Goal: Transaction & Acquisition: Purchase product/service

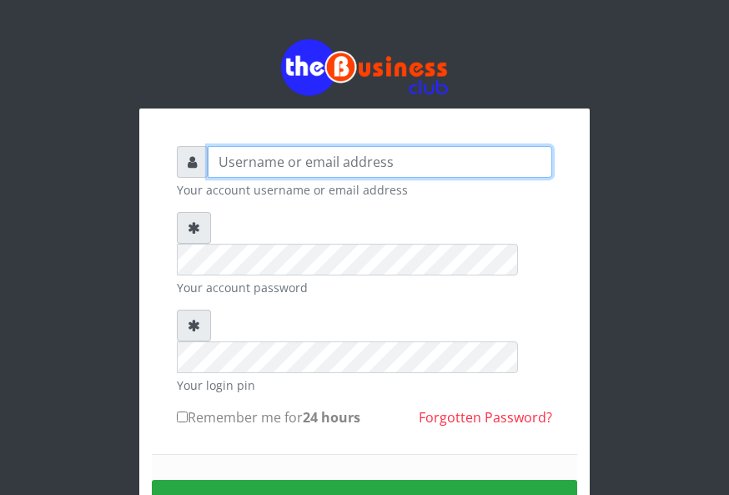
type input "Charles80"
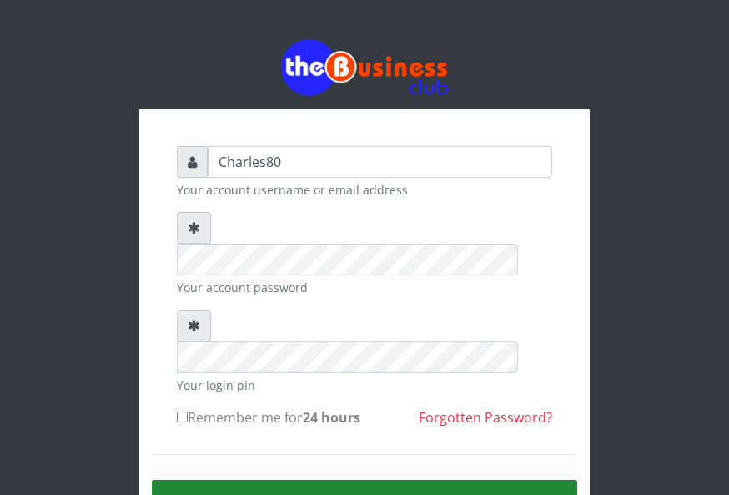
click at [438, 480] on button "Sign in" at bounding box center [365, 501] width 426 height 43
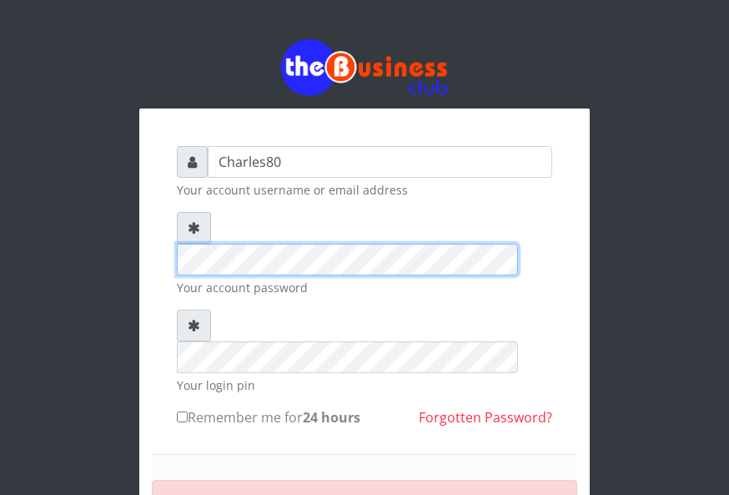
scroll to position [154, 0]
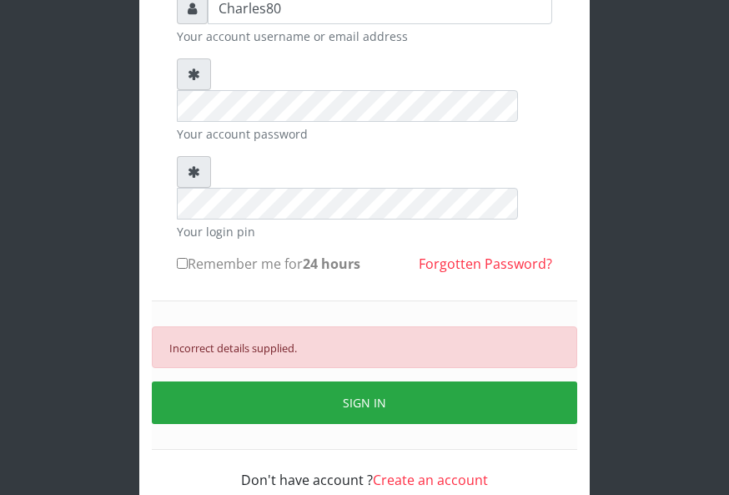
click at [188, 254] on label "Remember me for 24 hours" at bounding box center [269, 264] width 184 height 20
click at [188, 258] on input "Remember me for 24 hours" at bounding box center [182, 263] width 11 height 11
checkbox input "true"
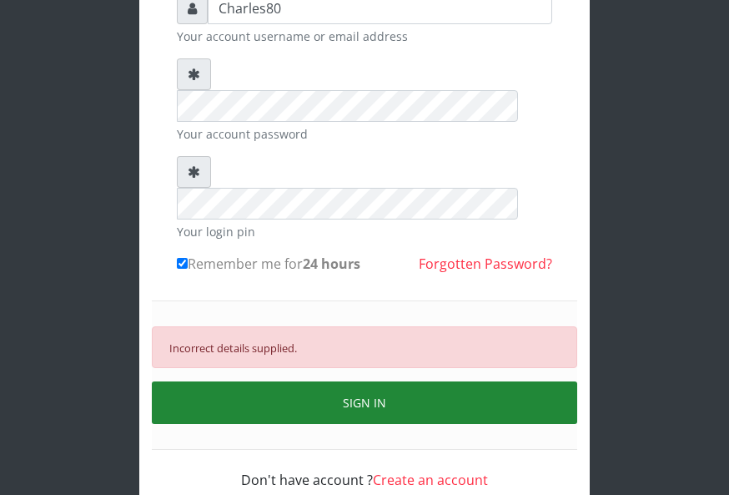
click at [332, 381] on button "SIGN IN" at bounding box center [365, 402] width 426 height 43
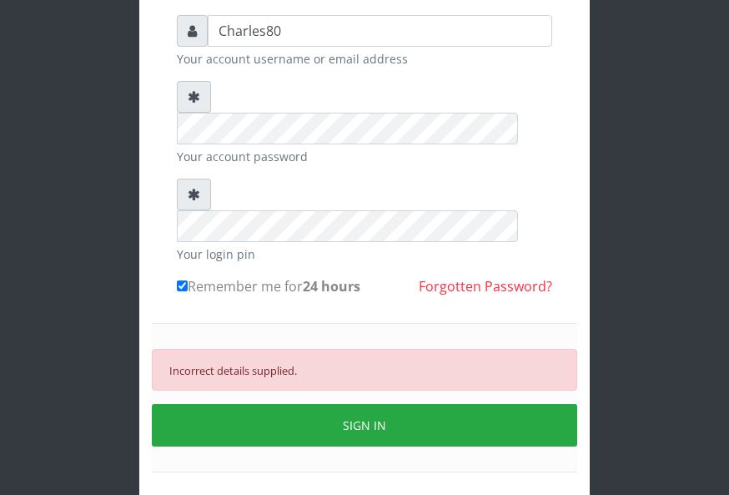
scroll to position [120, 0]
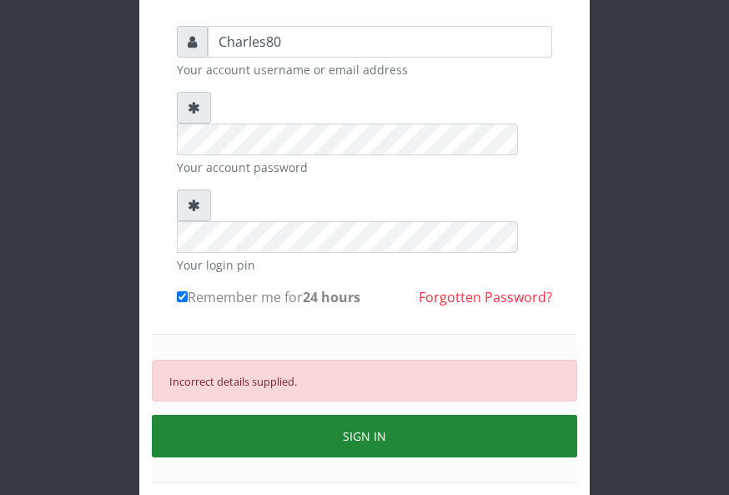
click at [409, 415] on button "SIGN IN" at bounding box center [365, 436] width 426 height 43
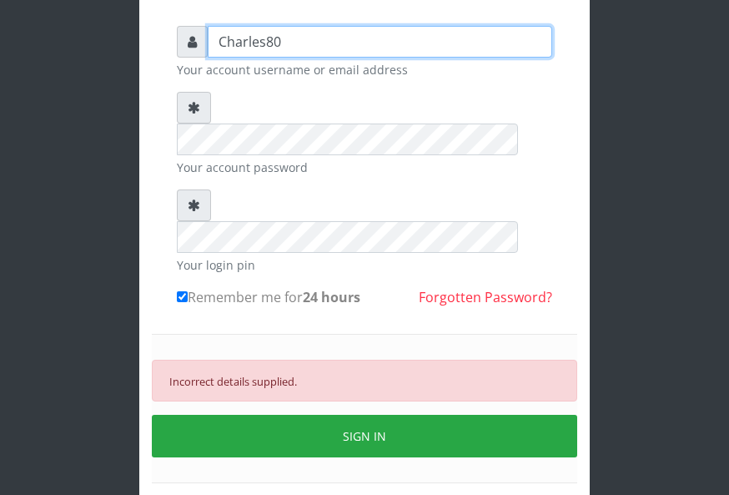
click at [299, 42] on input "Charles80" at bounding box center [380, 42] width 345 height 32
type input "charles80"
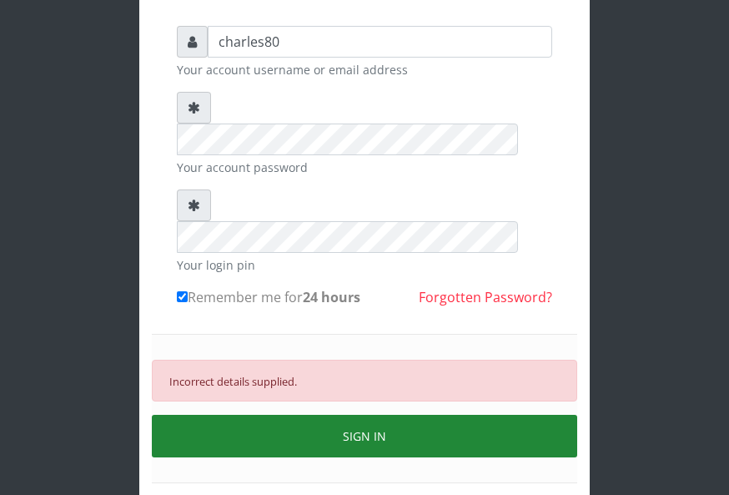
click at [374, 415] on button "SIGN IN" at bounding box center [365, 436] width 426 height 43
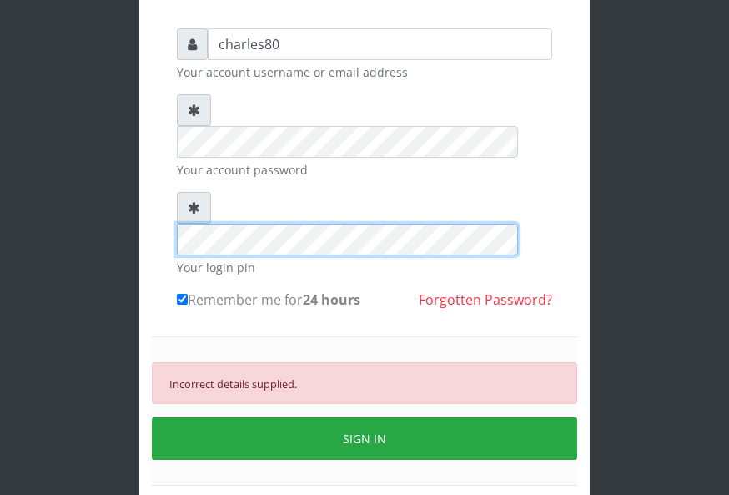
scroll to position [154, 0]
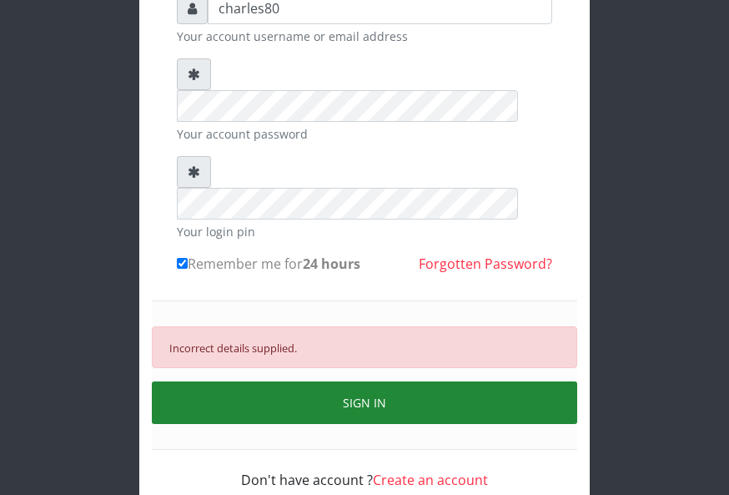
click at [422, 381] on button "SIGN IN" at bounding box center [365, 402] width 426 height 43
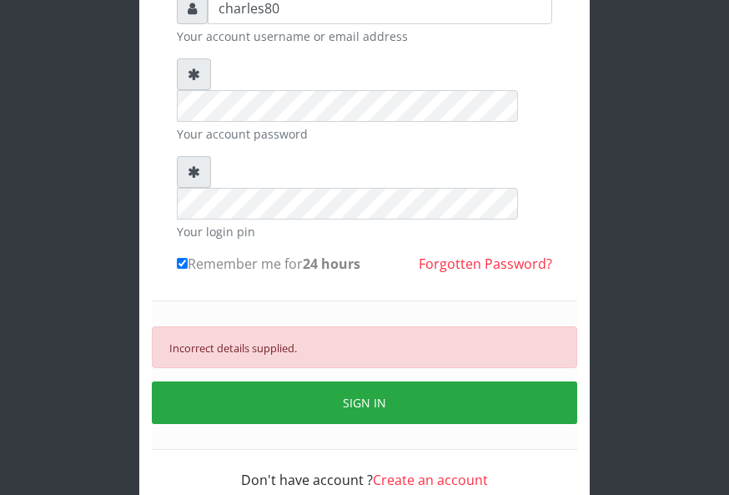
click at [478, 255] on link "Forgotten Password?" at bounding box center [486, 264] width 134 height 18
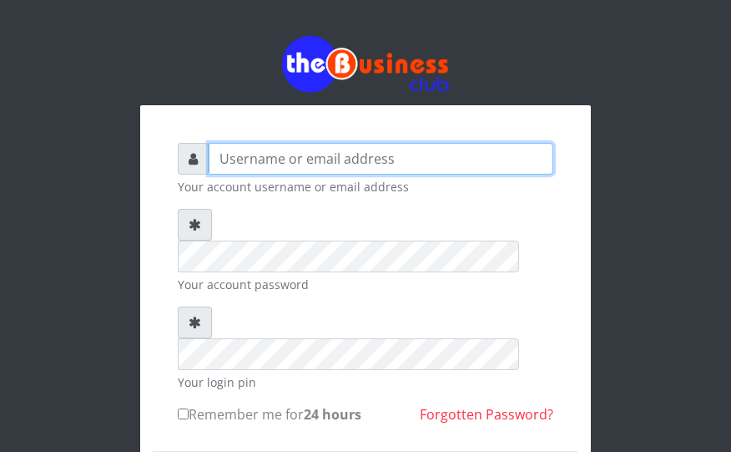
type input "Charles80"
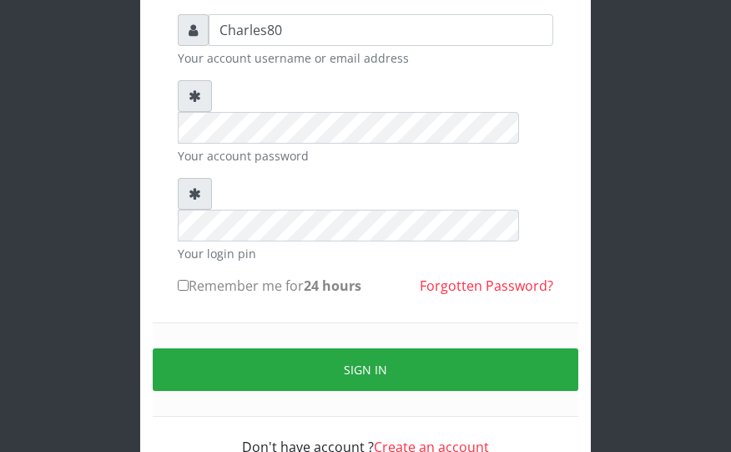
scroll to position [135, 0]
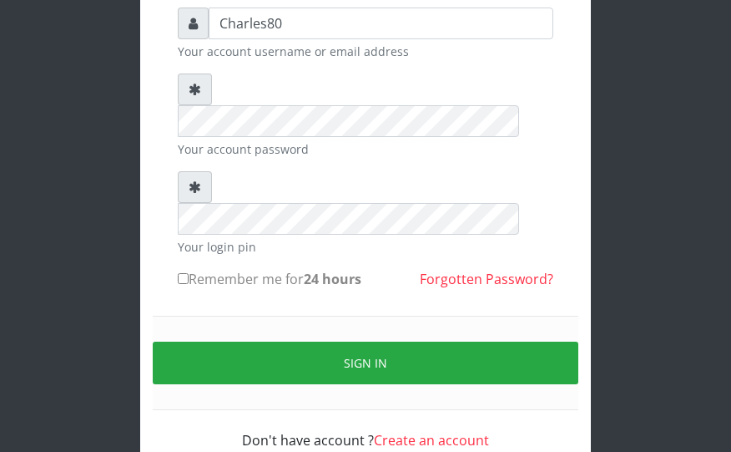
click at [185, 273] on input "Remember me for 24 hours" at bounding box center [183, 278] width 11 height 11
checkbox input "true"
click at [709, 139] on div "Charles80 Your account username or email address Your account password Your log…" at bounding box center [365, 190] width 731 height 650
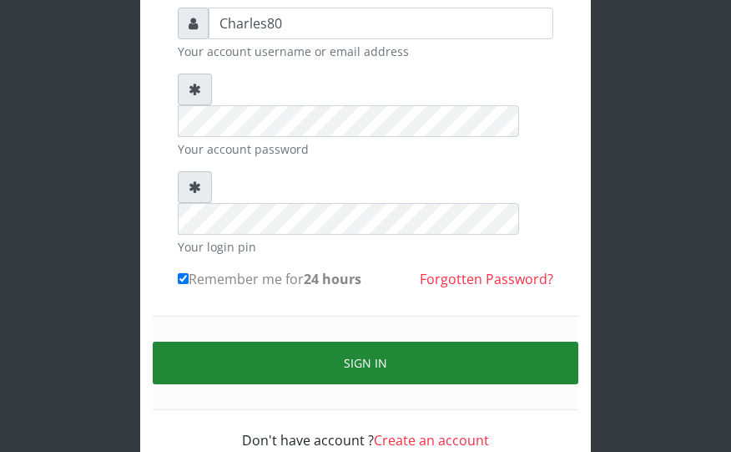
click at [432, 341] on button "Sign in" at bounding box center [366, 362] width 426 height 43
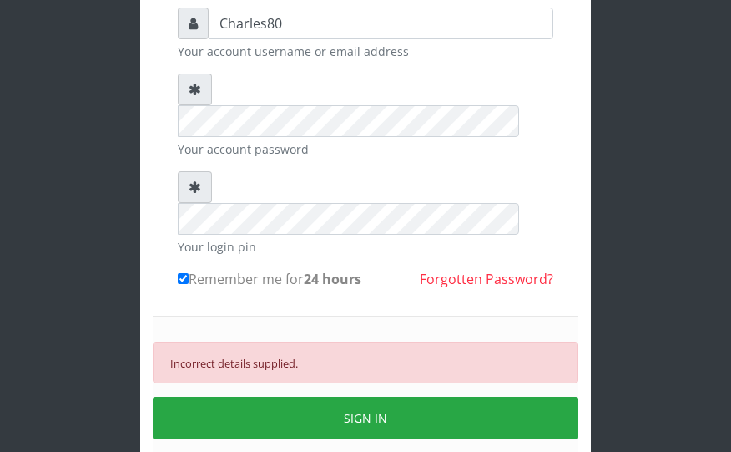
click at [633, 64] on div "Charles80 Your account username or email address Your account password Your log…" at bounding box center [365, 217] width 601 height 705
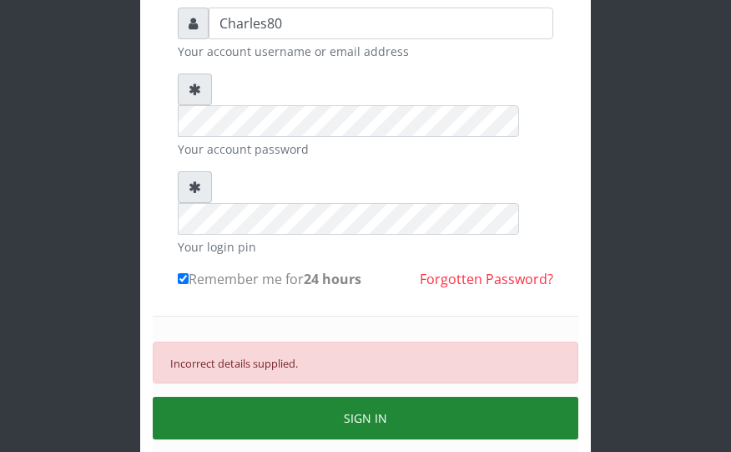
click at [300, 396] on button "SIGN IN" at bounding box center [366, 417] width 426 height 43
click at [340, 396] on button "SIGN IN" at bounding box center [366, 417] width 426 height 43
click at [342, 396] on button "SIGN IN" at bounding box center [366, 417] width 426 height 43
click at [319, 396] on button "SIGN IN" at bounding box center [366, 417] width 426 height 43
click at [345, 396] on button "SIGN IN" at bounding box center [366, 417] width 426 height 43
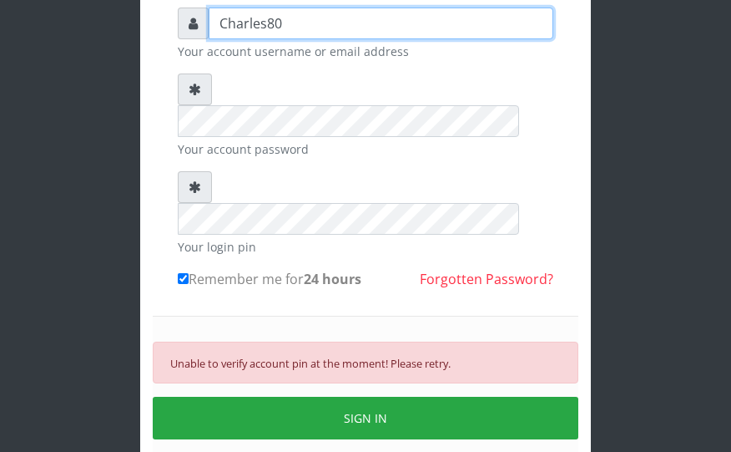
click at [284, 23] on input "Charles80" at bounding box center [381, 24] width 345 height 32
type input "C"
type input "bellocharles802@gmail.com"
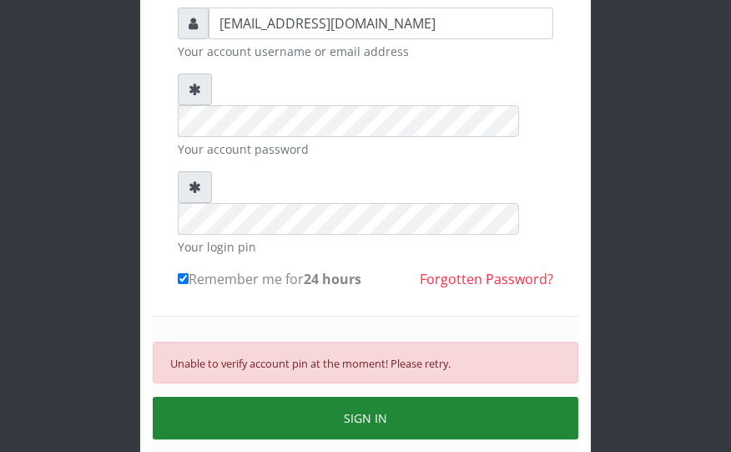
click at [423, 396] on button "SIGN IN" at bounding box center [366, 417] width 426 height 43
click at [249, 396] on button "SIGN IN" at bounding box center [366, 417] width 426 height 43
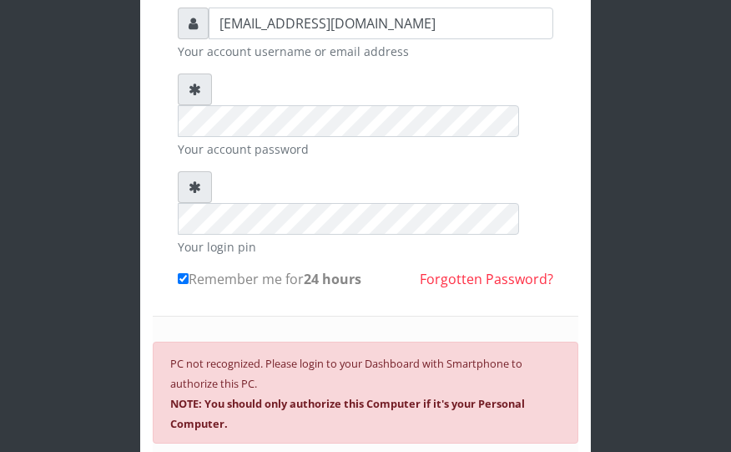
click at [212, 396] on b "NOTE: You should only authorize this Computer if it's your Personal Computer." at bounding box center [347, 413] width 355 height 35
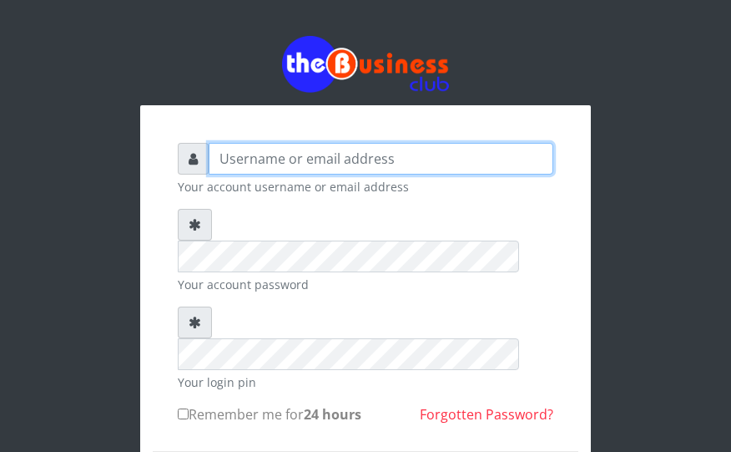
type input "charles80"
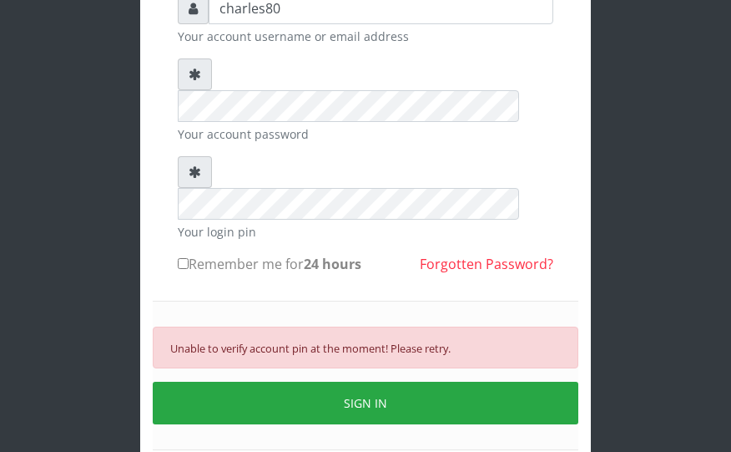
scroll to position [167, 0]
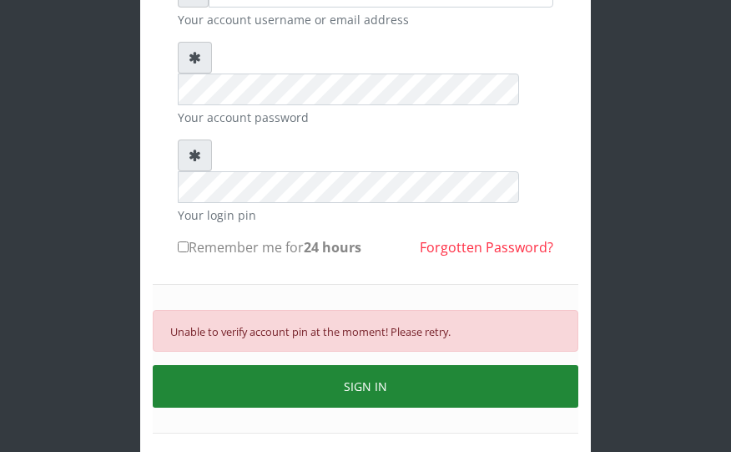
click at [416, 365] on button "SIGN IN" at bounding box center [366, 386] width 426 height 43
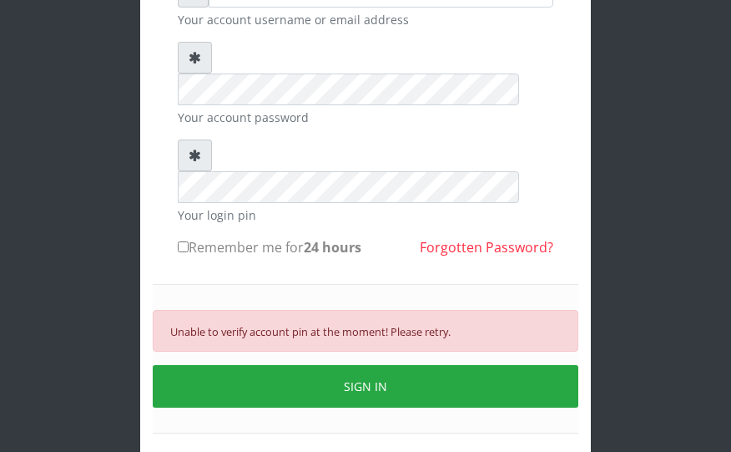
click at [693, 28] on div "charles80 Your account username or email address Your account password Your log…" at bounding box center [365, 185] width 731 height 705
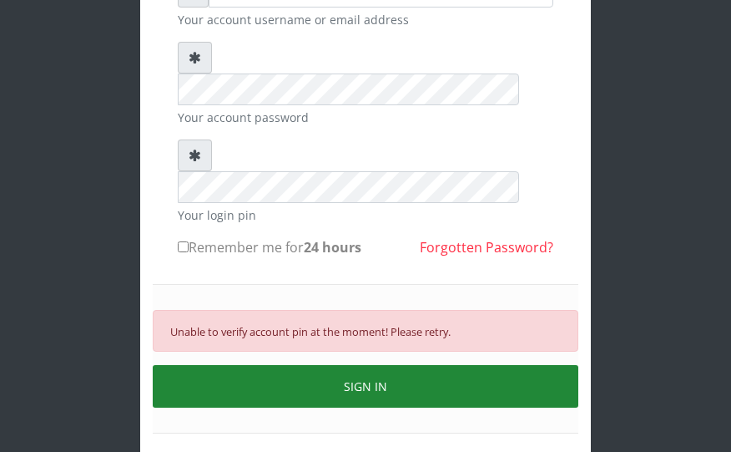
click at [216, 365] on button "SIGN IN" at bounding box center [366, 386] width 426 height 43
click at [435, 365] on button "SIGN IN" at bounding box center [366, 386] width 426 height 43
click at [439, 365] on button "SIGN IN" at bounding box center [366, 386] width 426 height 43
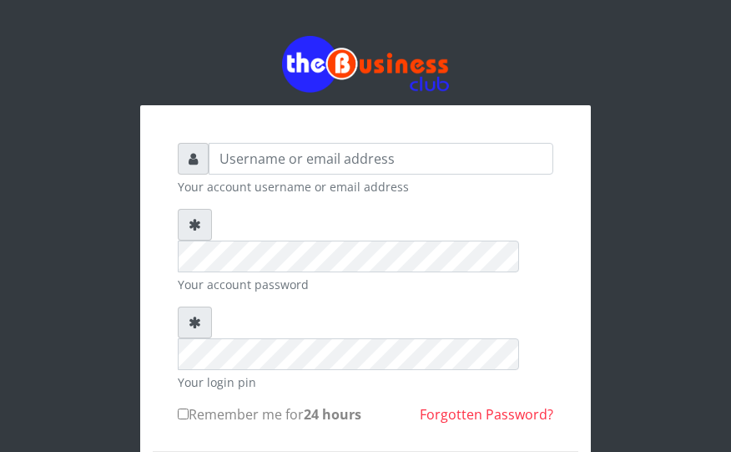
scroll to position [135, 0]
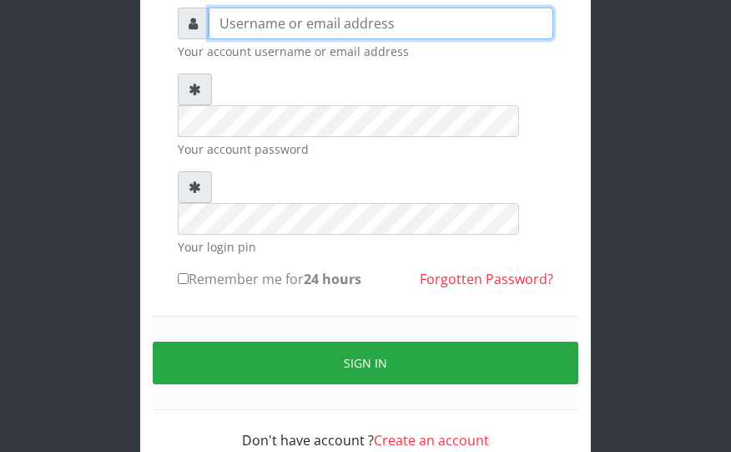
type input "charles80"
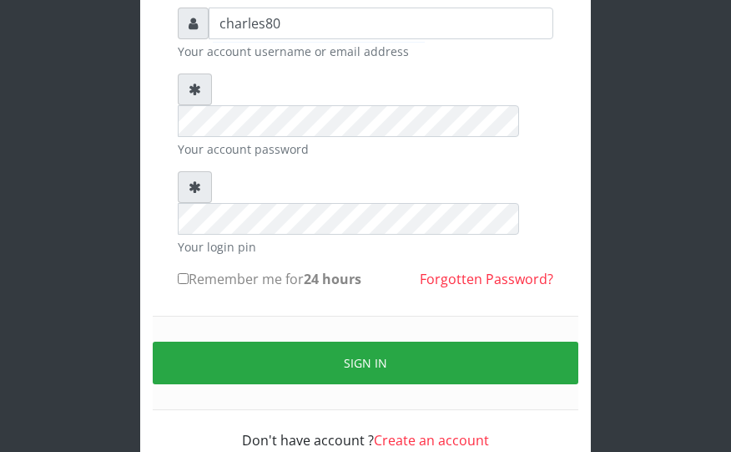
click at [279, 105] on div "Your account password" at bounding box center [366, 115] width 376 height 84
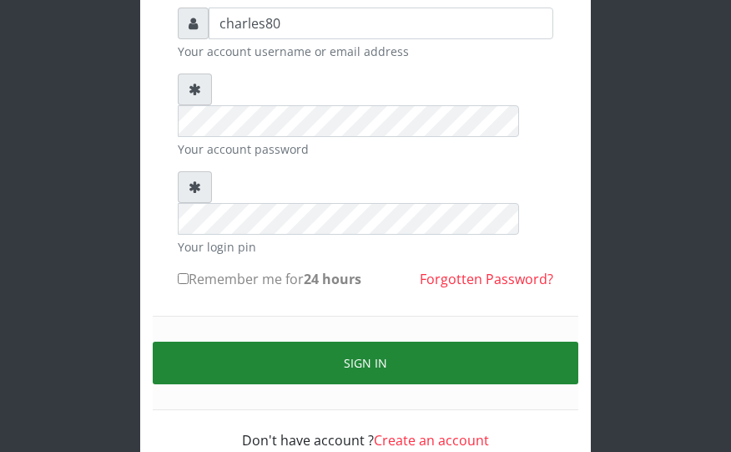
click at [270, 341] on button "Sign in" at bounding box center [366, 362] width 426 height 43
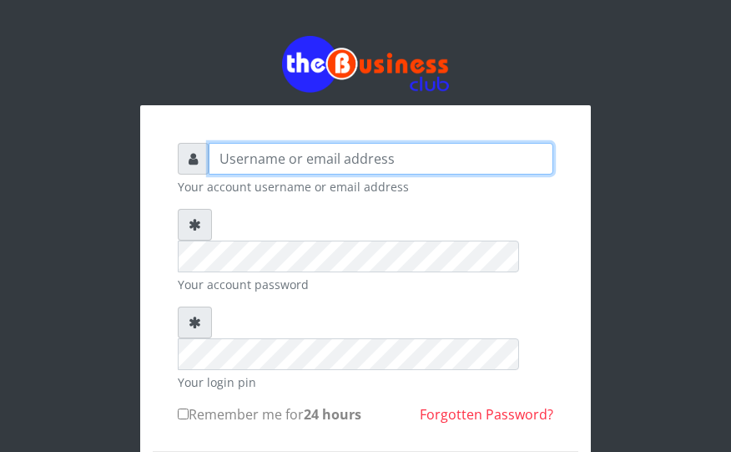
type input "charles80"
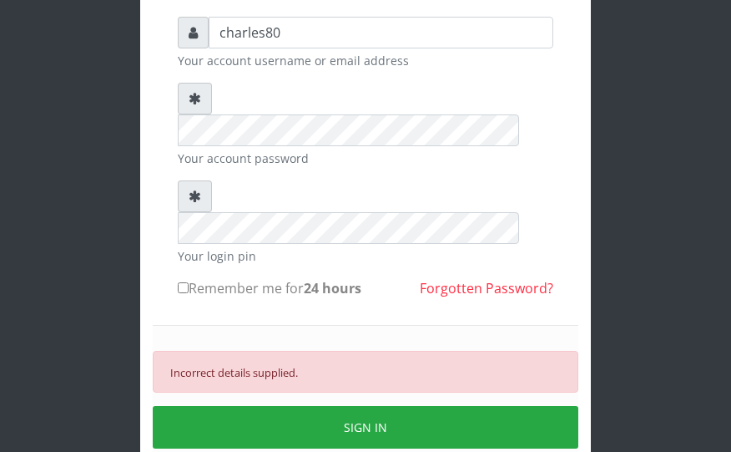
scroll to position [134, 0]
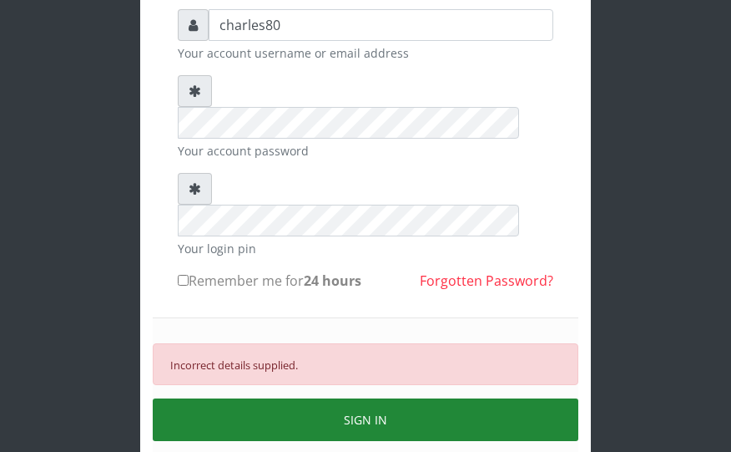
click at [240, 398] on button "SIGN IN" at bounding box center [366, 419] width 426 height 43
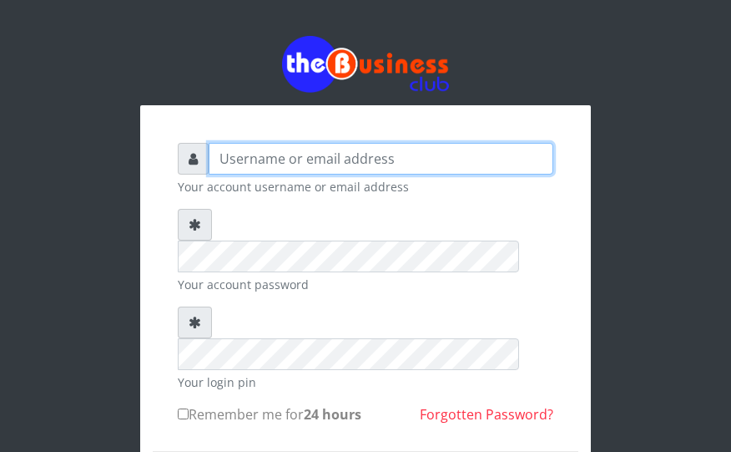
type input "Charles80"
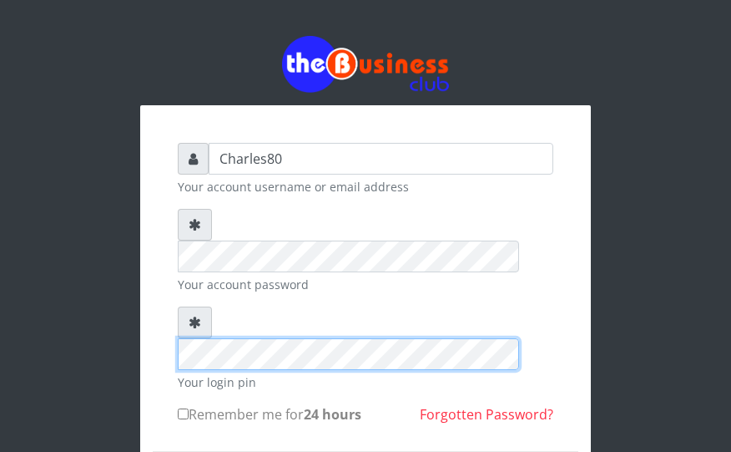
scroll to position [33, 0]
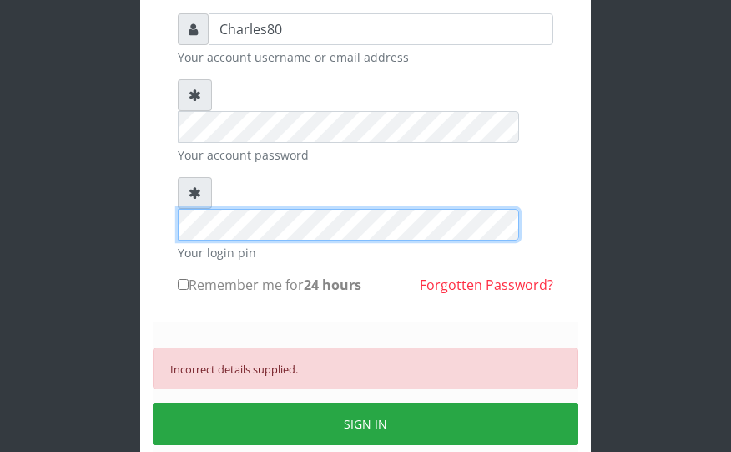
scroll to position [134, 0]
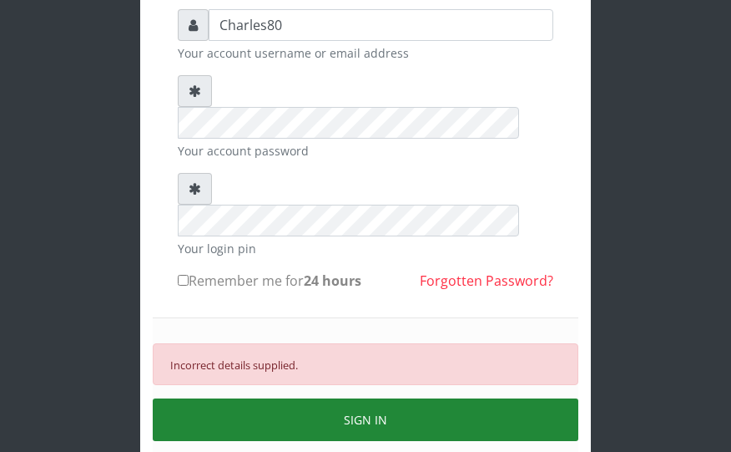
click at [481, 398] on button "SIGN IN" at bounding box center [366, 419] width 426 height 43
click at [250, 398] on button "SIGN IN" at bounding box center [366, 419] width 426 height 43
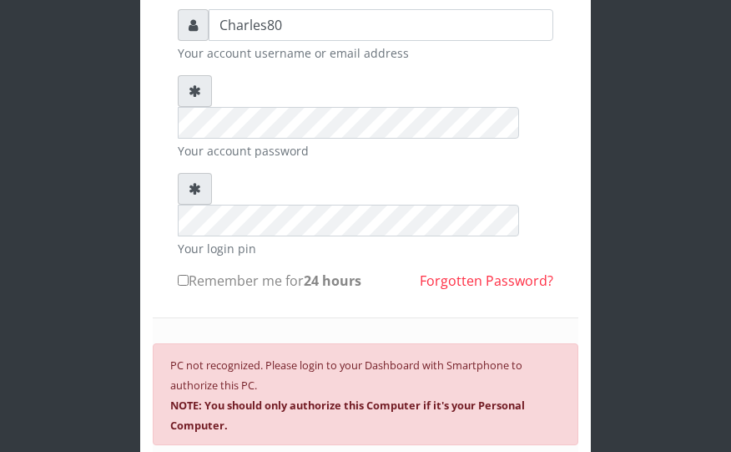
drag, startPoint x: 250, startPoint y: 356, endPoint x: 652, endPoint y: 149, distance: 451.7
click at [652, 149] on div "Charles80 Your account username or email address Your account password Your log…" at bounding box center [365, 248] width 601 height 765
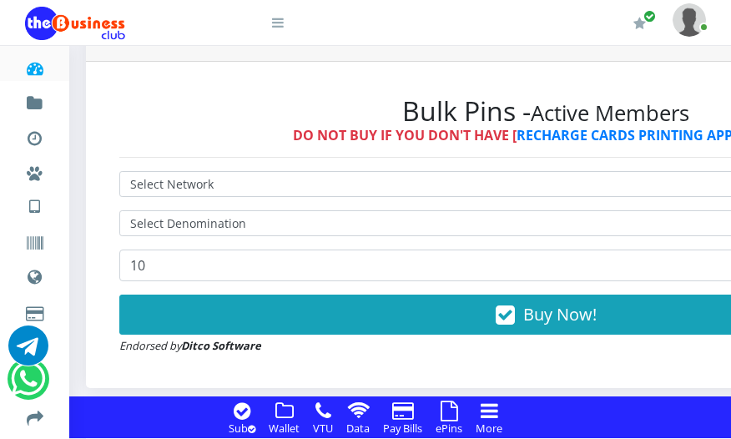
scroll to position [534, 0]
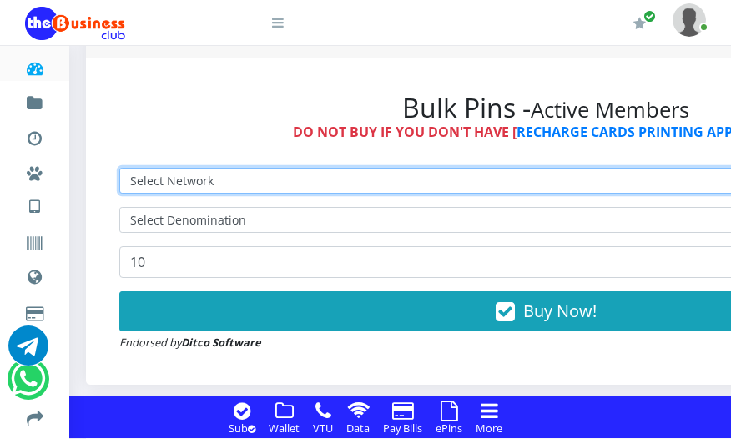
click at [219, 182] on select "Select Network MTN Globacom 9Mobile Airtel" at bounding box center [545, 181] width 853 height 26
select select "MTN"
click at [119, 168] on select "Select Network MTN Globacom 9Mobile Airtel" at bounding box center [545, 181] width 853 height 26
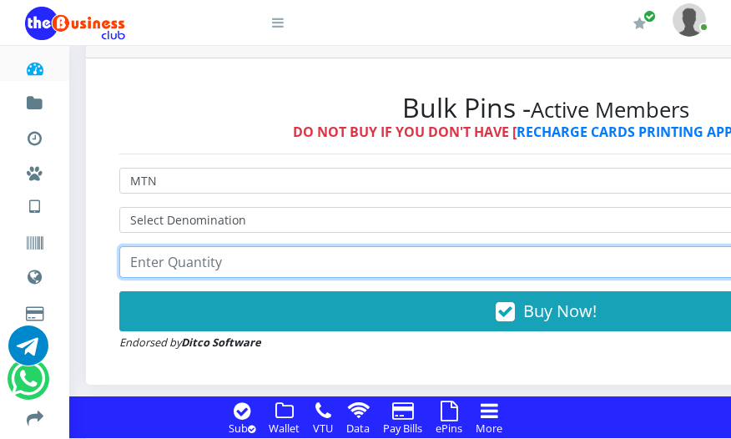
click at [225, 264] on input "number" at bounding box center [545, 262] width 853 height 32
type input "2"
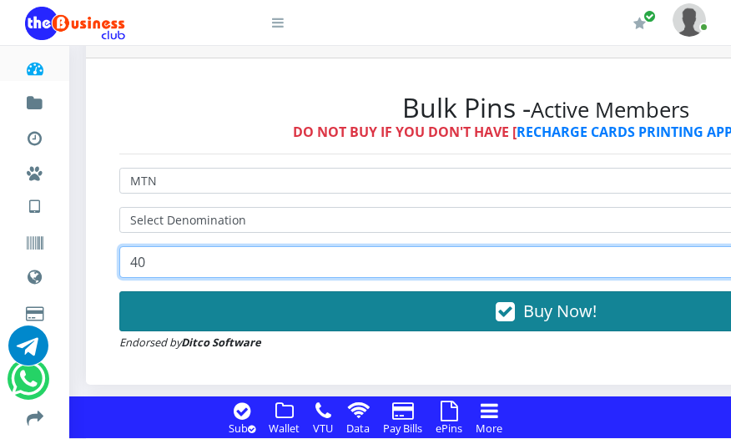
type input "40"
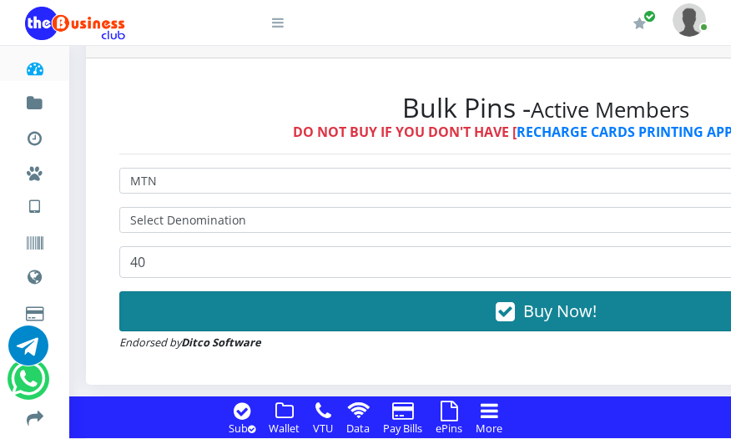
click at [522, 306] on button "Buy Now!" at bounding box center [545, 311] width 853 height 40
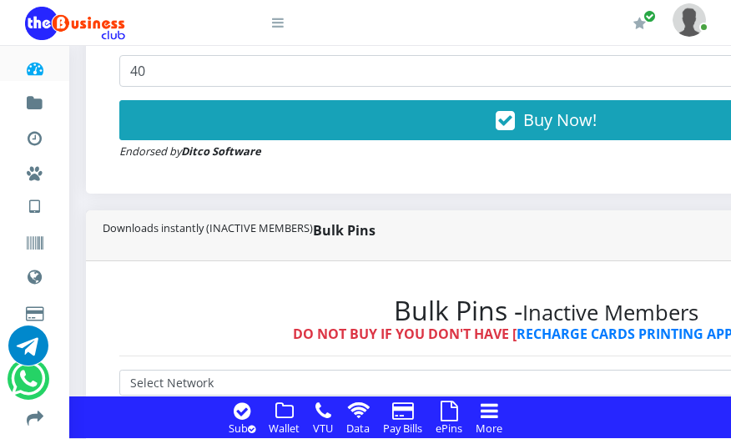
scroll to position [768, 0]
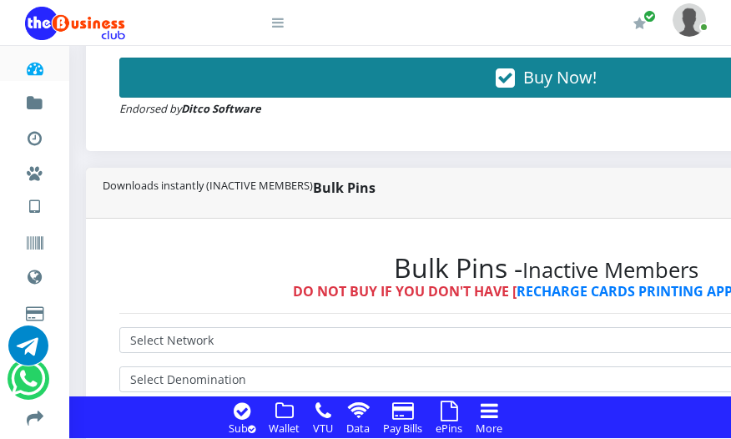
click at [533, 73] on span "Buy Now!" at bounding box center [559, 77] width 73 height 23
click at [119, 58] on button "Buy Now!" at bounding box center [545, 78] width 853 height 40
click at [532, 79] on span "Buy Now!" at bounding box center [559, 77] width 73 height 23
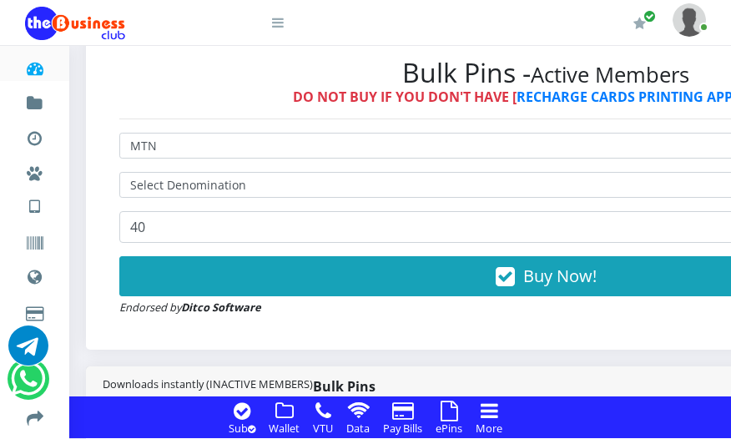
scroll to position [568, 0]
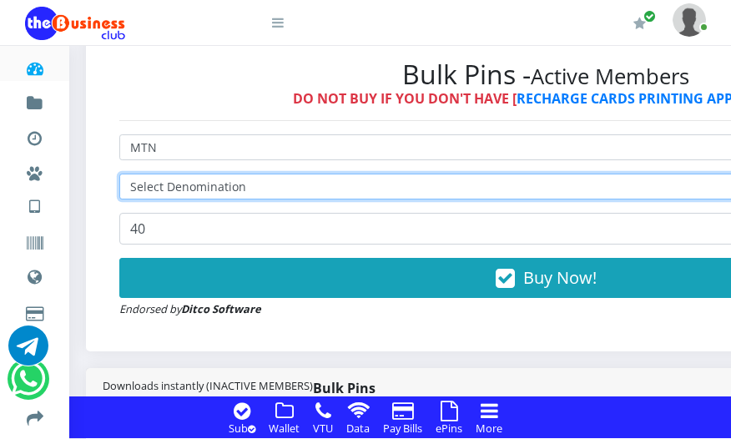
click at [241, 186] on select "Select Denomination MTN NGN100 - ₦96.99 MTN NGN200 - ₦193.98 MTN NGN400 - ₦387.…" at bounding box center [545, 187] width 853 height 26
select select "96.99-100"
click at [119, 174] on select "Select Denomination MTN NGN100 - ₦96.99 MTN NGN200 - ₦193.98 MTN NGN400 - ₦387.…" at bounding box center [545, 187] width 853 height 26
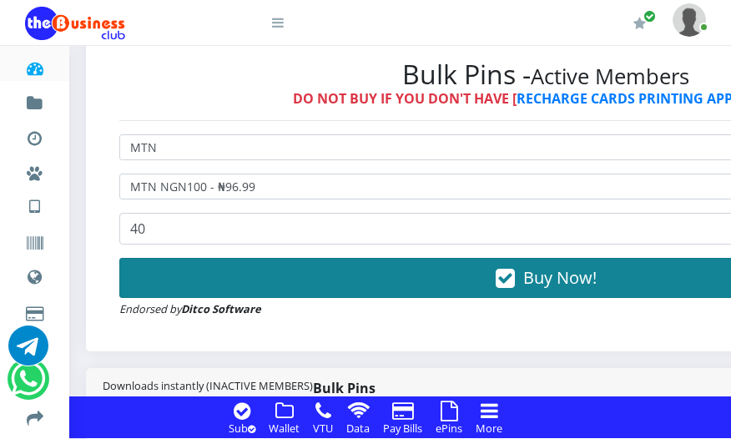
click at [430, 265] on button "Buy Now!" at bounding box center [545, 278] width 853 height 40
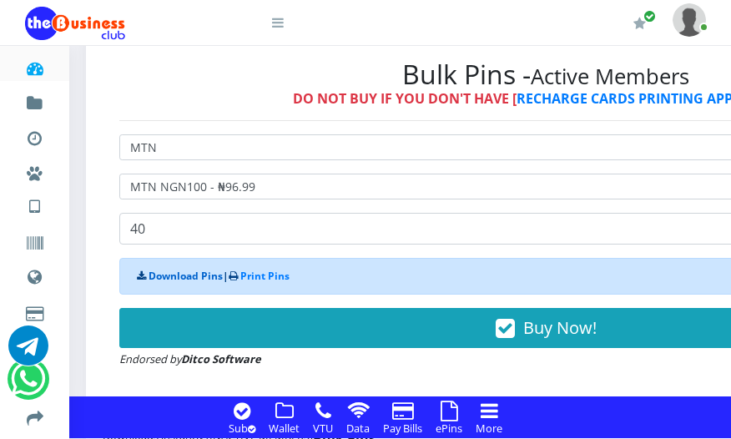
click at [180, 279] on link "Download Pins" at bounding box center [186, 276] width 74 height 14
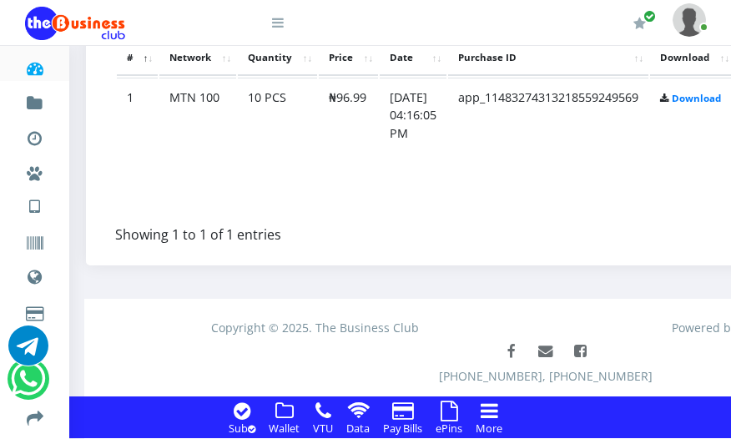
scroll to position [1462, 0]
click at [715, 98] on link "Download" at bounding box center [696, 97] width 49 height 13
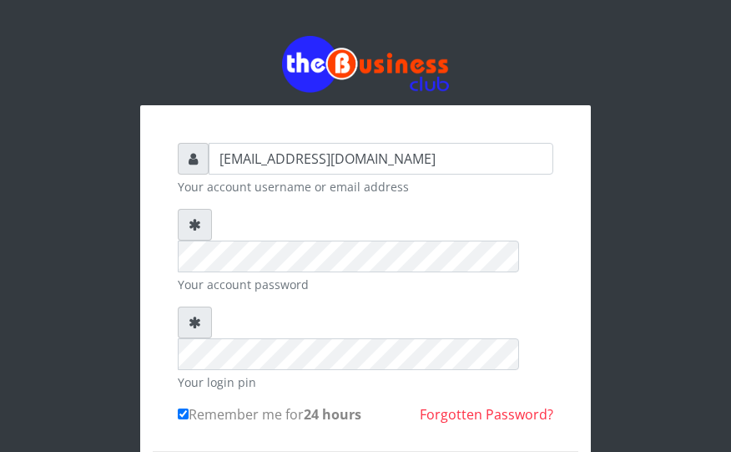
scroll to position [135, 0]
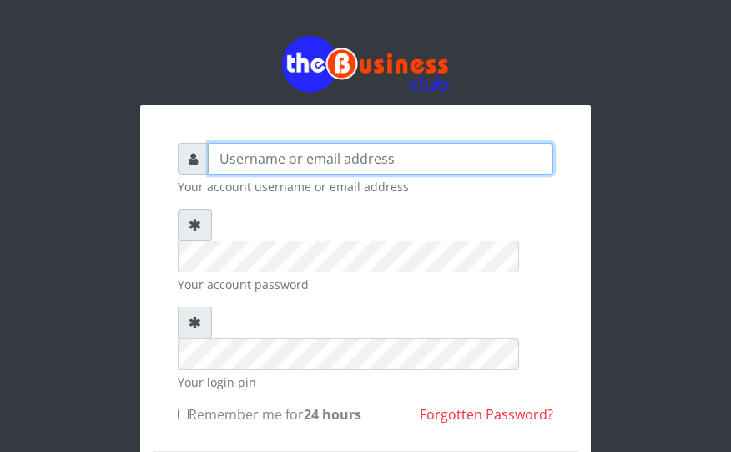
type input "charles80"
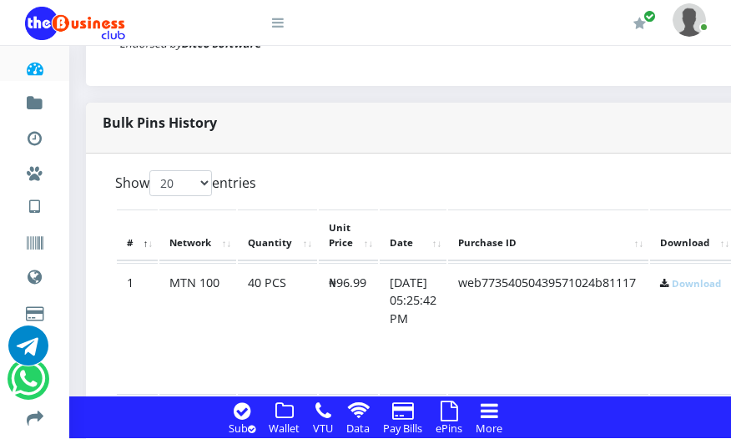
scroll to position [1235, 0]
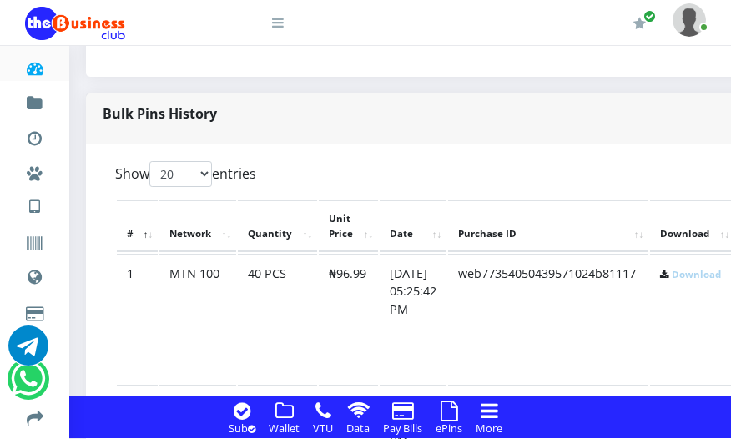
click at [702, 271] on link "Download" at bounding box center [696, 274] width 49 height 13
